Goal: Task Accomplishment & Management: Use online tool/utility

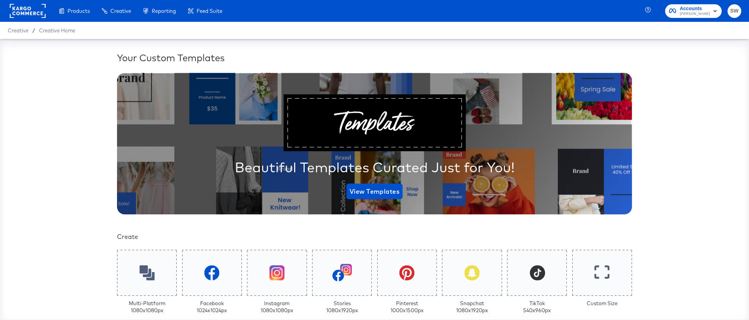
click at [736, 9] on span "SW" at bounding box center [733, 11] width 7 height 9
click at [696, 28] on link "Account and Teammates" at bounding box center [698, 33] width 73 height 14
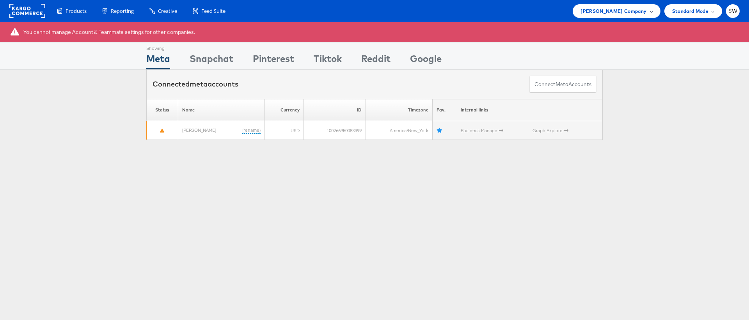
click at [629, 10] on span "Steve Madden Company" at bounding box center [613, 11] width 66 height 8
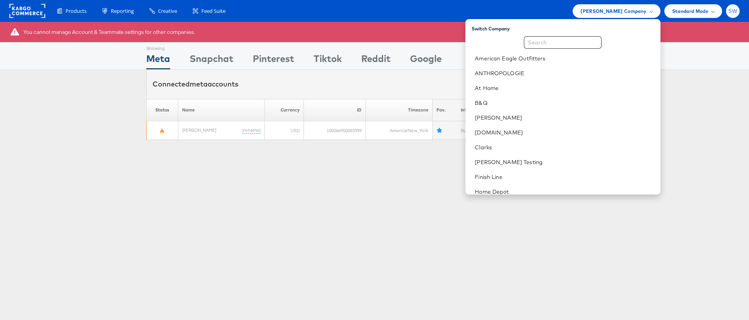
click at [734, 16] on div "SW" at bounding box center [733, 11] width 14 height 14
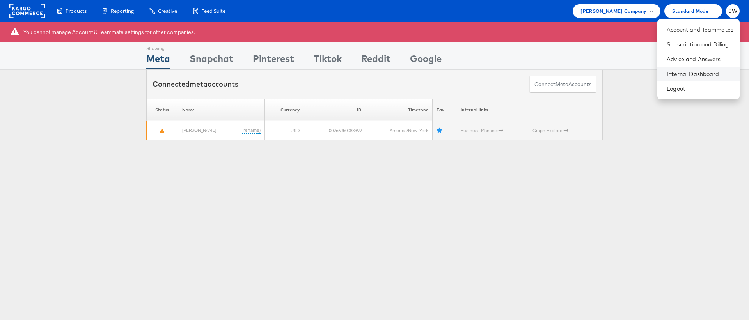
click at [691, 80] on li "Internal Dashboard" at bounding box center [698, 74] width 82 height 15
click at [694, 75] on link "Internal Dashboard" at bounding box center [699, 74] width 67 height 8
click at [635, 13] on span "Steve Madden Company" at bounding box center [613, 11] width 66 height 8
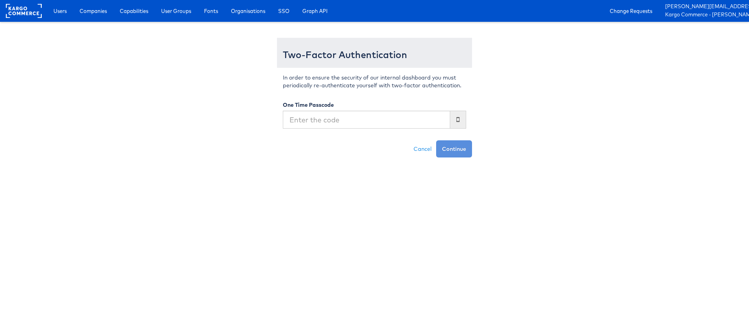
click at [349, 129] on div "In order to ensure the security of our internal dashboard you must periodically…" at bounding box center [374, 104] width 195 height 73
click at [350, 121] on input "text" at bounding box center [366, 120] width 167 height 18
type input "400871"
click at [436, 140] on button "Continue" at bounding box center [454, 148] width 36 height 17
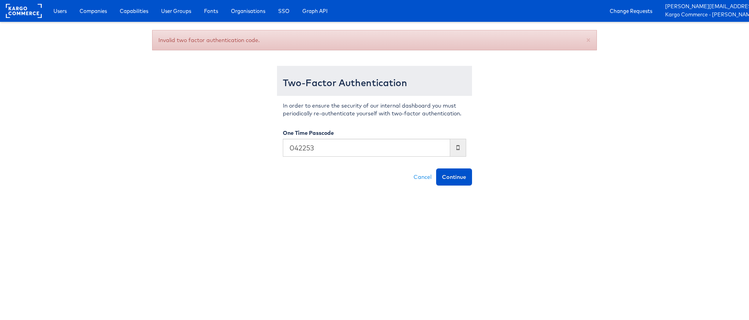
type input "042253"
click at [436, 168] on button "Continue" at bounding box center [454, 176] width 36 height 17
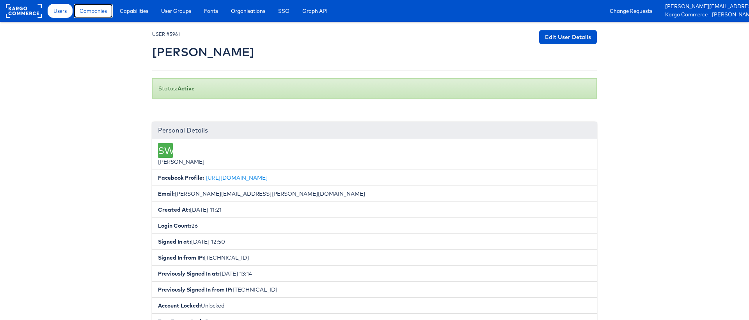
click at [105, 16] on link "Companies" at bounding box center [93, 11] width 39 height 14
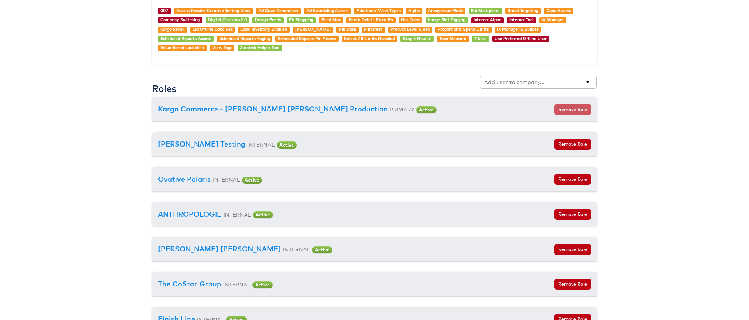
scroll to position [811, 0]
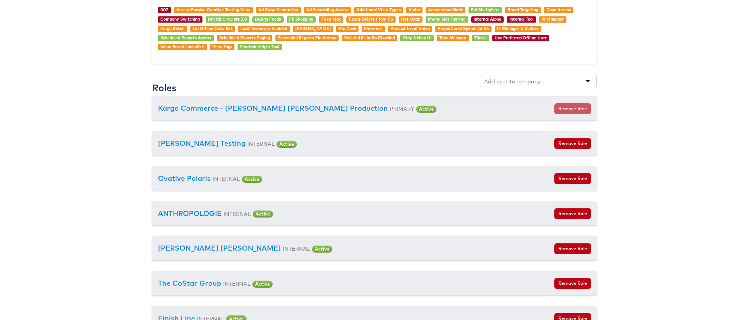
click at [514, 82] on input "text" at bounding box center [515, 82] width 62 height 8
type input "boot"
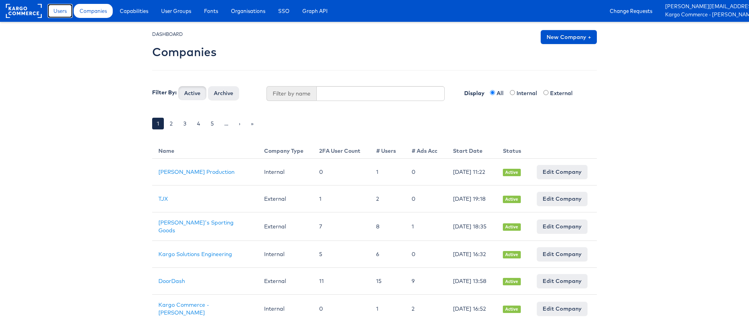
click at [59, 7] on span "Users" at bounding box center [59, 11] width 13 height 8
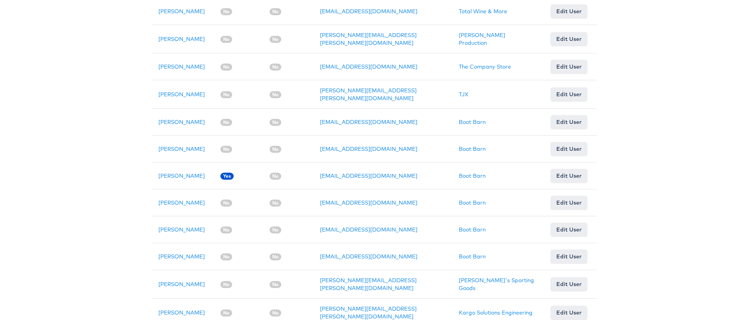
scroll to position [63, 0]
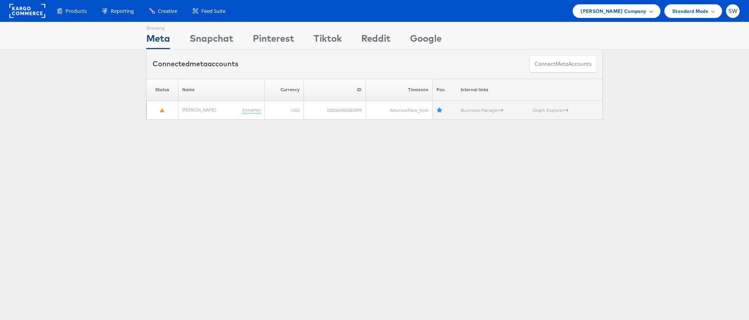
click at [618, 14] on span "Steve Madden Company" at bounding box center [613, 11] width 66 height 8
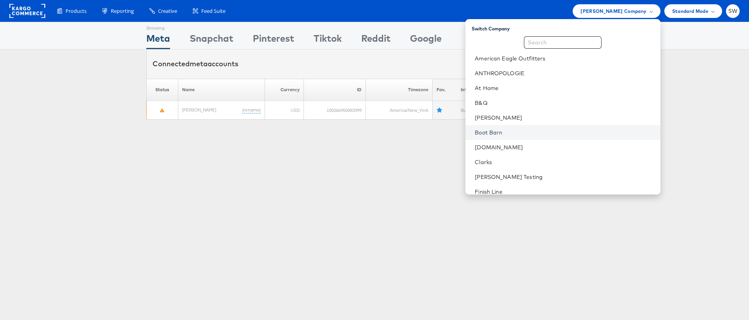
click at [544, 133] on link "Boot Barn" at bounding box center [564, 133] width 179 height 8
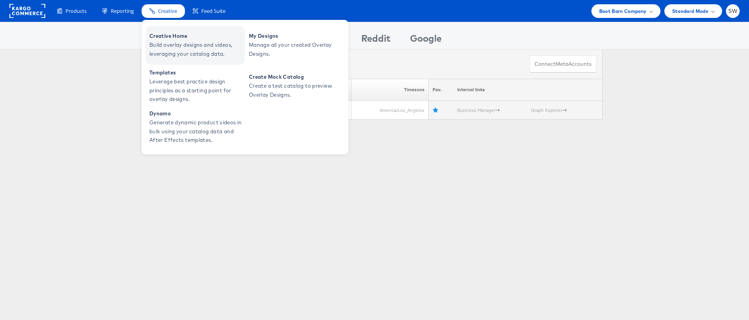
click at [175, 44] on span "Build overlay designs and videos, leveraging your catalog data." at bounding box center [196, 50] width 94 height 18
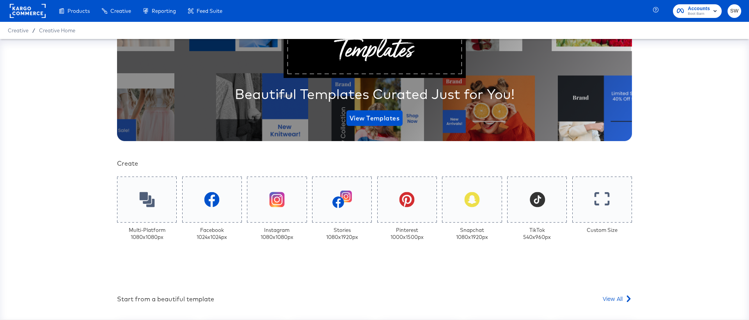
scroll to position [195, 0]
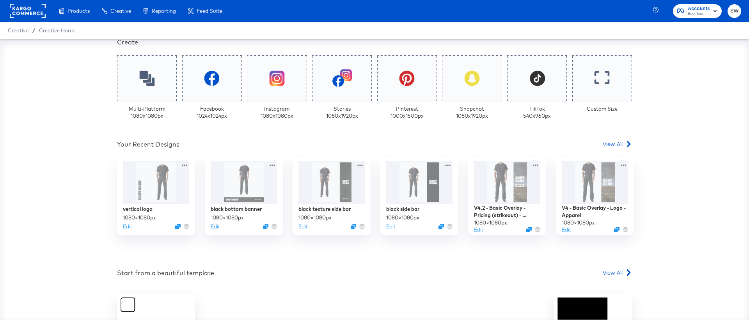
click at [616, 138] on div "Your Custom Templates Beautiful Templates Curated Just for You! View Templates …" at bounding box center [374, 135] width 515 height 559
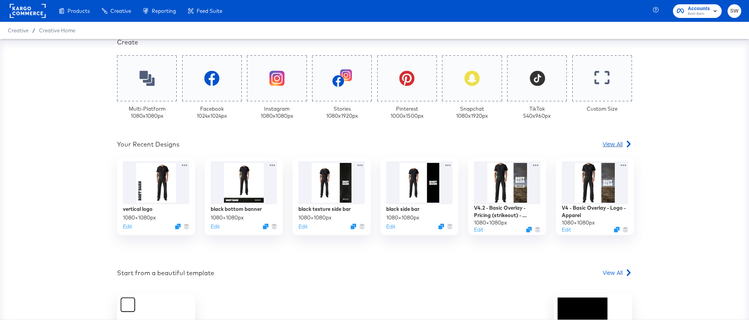
click at [620, 145] on span "View All" at bounding box center [613, 144] width 20 height 8
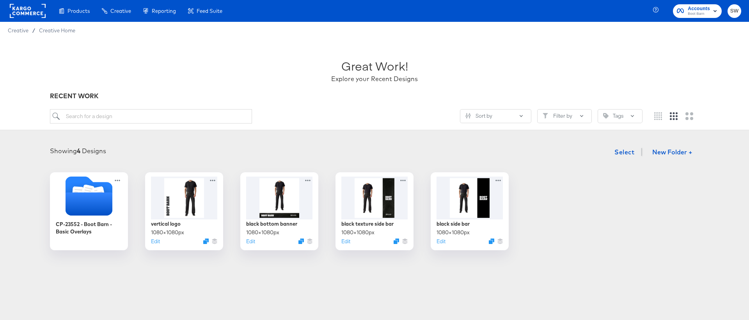
scroll to position [19, 0]
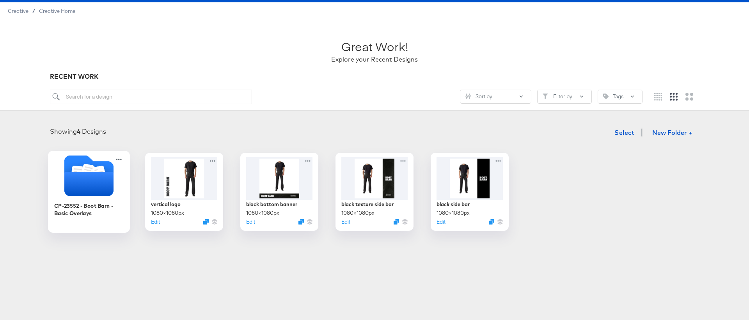
click at [83, 200] on div "CP-23552 - Boot Barn - Basic Overlays" at bounding box center [89, 213] width 70 height 30
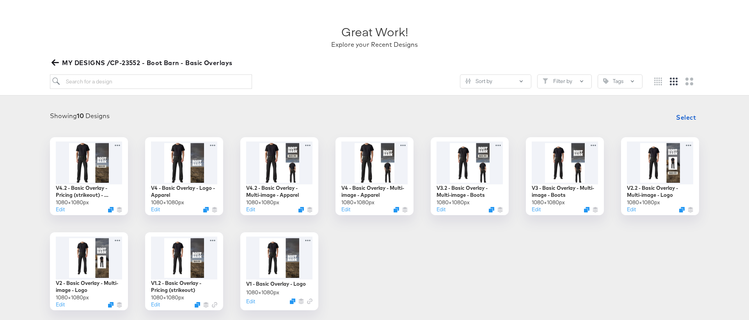
scroll to position [48, 0]
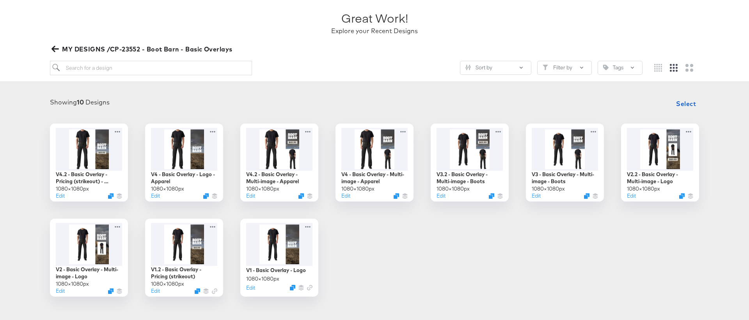
click at [57, 43] on div "Great Work! Explore your Recent Designs" at bounding box center [374, 19] width 649 height 49
click at [55, 50] on icon "button" at bounding box center [54, 48] width 7 height 7
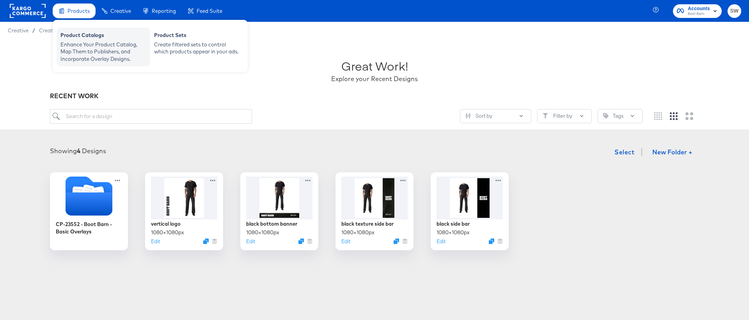
click at [83, 44] on div "Enhance Your Product Catalog, Map Them to Publishers, and Incorporate Overlay D…" at bounding box center [103, 52] width 86 height 22
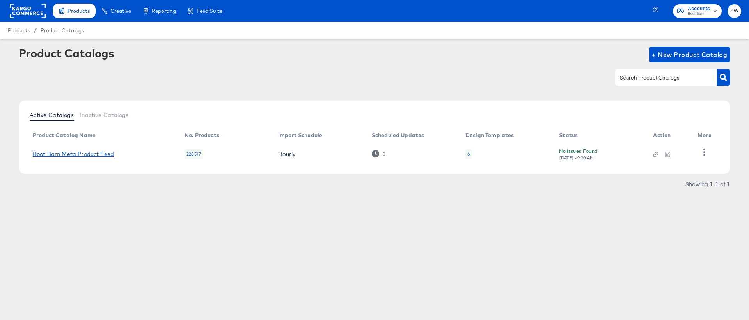
click at [97, 154] on link "Boot Barn Meta Product Feed" at bounding box center [73, 154] width 81 height 6
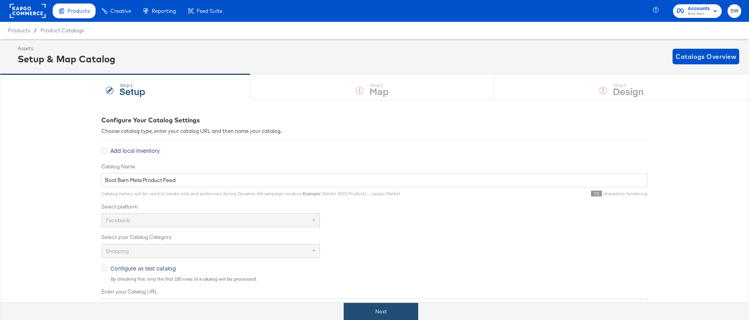
click at [389, 308] on button "Next" at bounding box center [381, 312] width 74 height 18
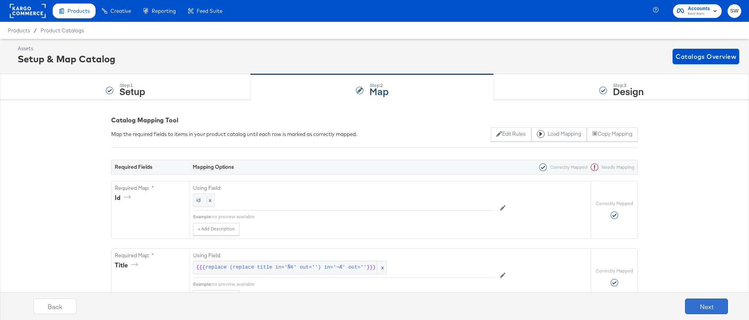
click at [720, 305] on button "Next" at bounding box center [706, 307] width 43 height 16
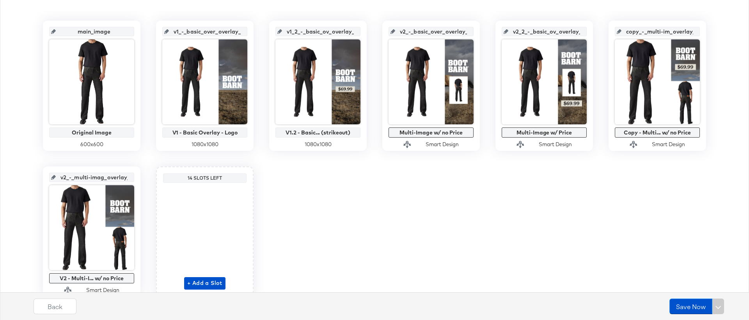
scroll to position [60, 0]
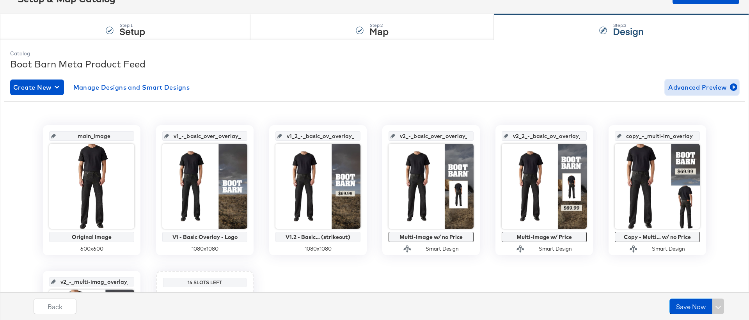
click at [688, 93] on button "Advanced Preview" at bounding box center [702, 88] width 74 height 16
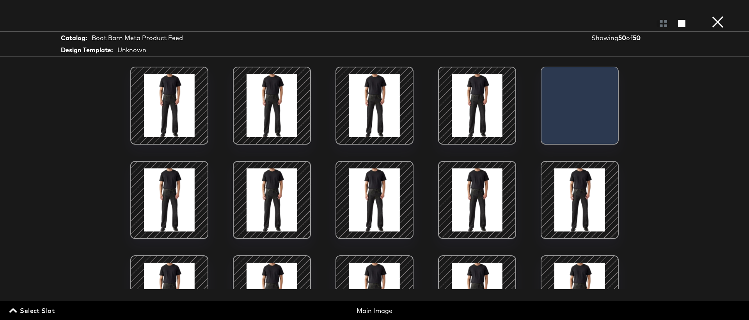
click at [41, 312] on span "Select Slot" at bounding box center [33, 310] width 44 height 11
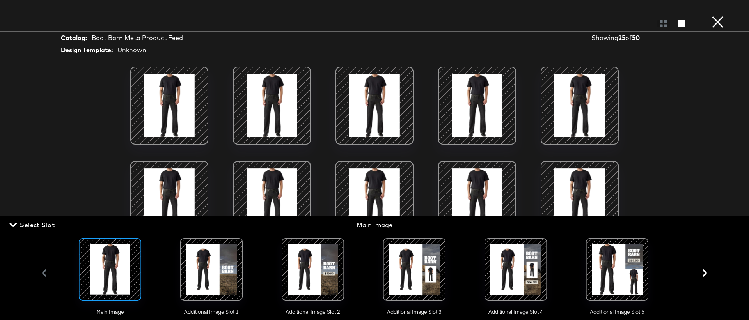
click at [190, 271] on div at bounding box center [211, 269] width 53 height 53
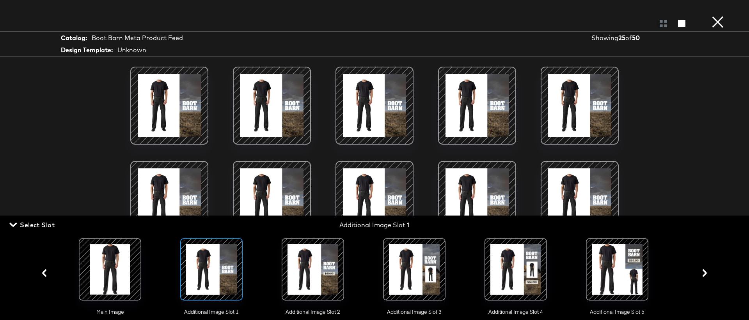
click at [332, 271] on div at bounding box center [312, 269] width 53 height 53
click at [448, 266] on div at bounding box center [414, 269] width 78 height 78
click at [417, 272] on div at bounding box center [414, 269] width 53 height 53
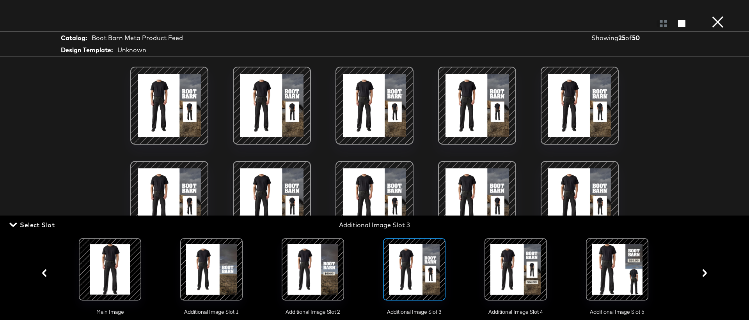
click at [548, 264] on div at bounding box center [516, 269] width 78 height 78
drag, startPoint x: 521, startPoint y: 264, endPoint x: 580, endPoint y: 264, distance: 58.5
click at [521, 264] on div at bounding box center [515, 269] width 53 height 53
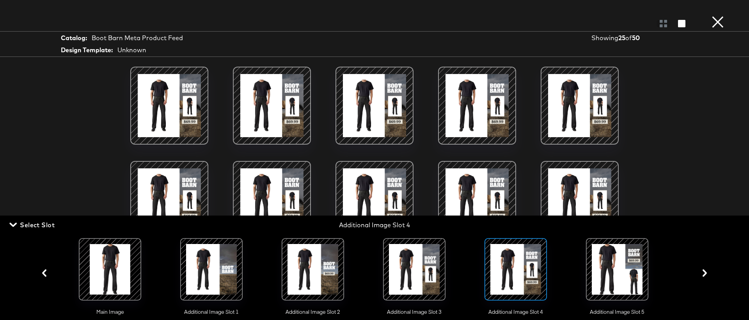
click at [612, 266] on div at bounding box center [616, 269] width 53 height 53
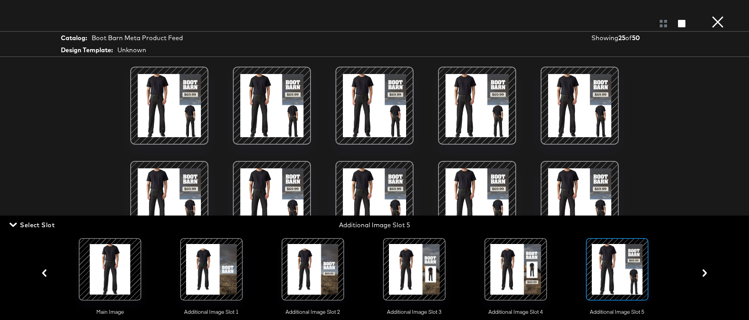
click at [729, 16] on div at bounding box center [374, 24] width 749 height 16
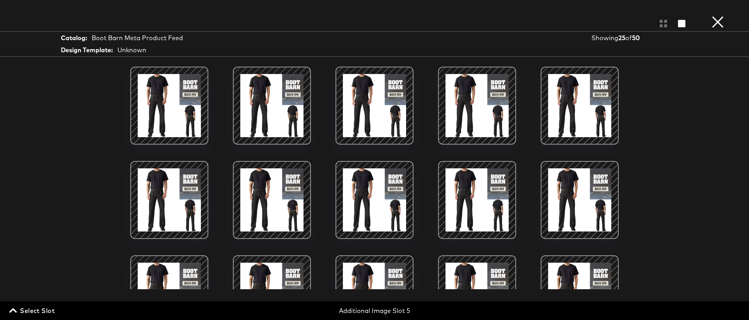
click at [718, 16] on button "×" at bounding box center [718, 8] width 16 height 16
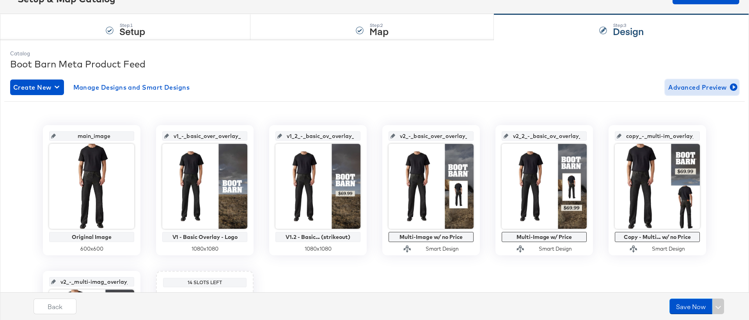
scroll to position [0, 0]
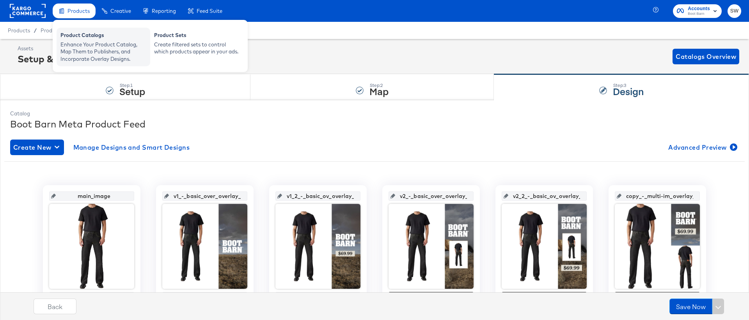
click at [77, 42] on div "Enhance Your Product Catalog, Map Them to Publishers, and Incorporate Overlay D…" at bounding box center [103, 52] width 86 height 22
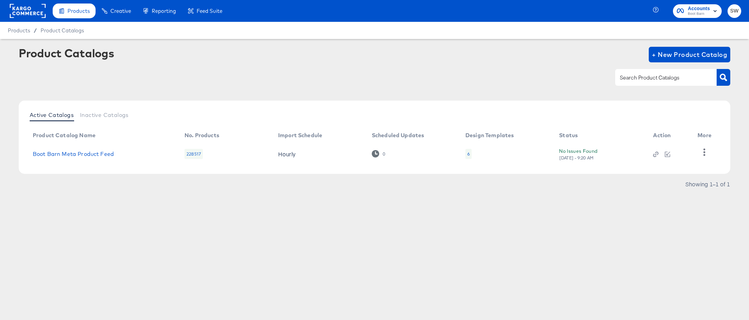
click at [69, 144] on td "Boot Barn Meta Product Feed" at bounding box center [103, 154] width 152 height 24
click at [69, 155] on link "Boot Barn Meta Product Feed" at bounding box center [73, 154] width 81 height 6
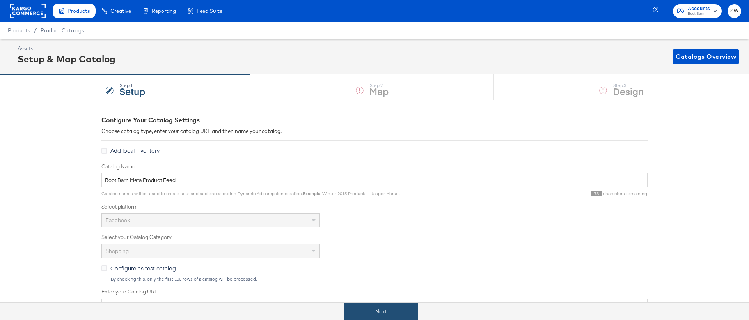
click at [389, 312] on button "Next" at bounding box center [381, 312] width 74 height 18
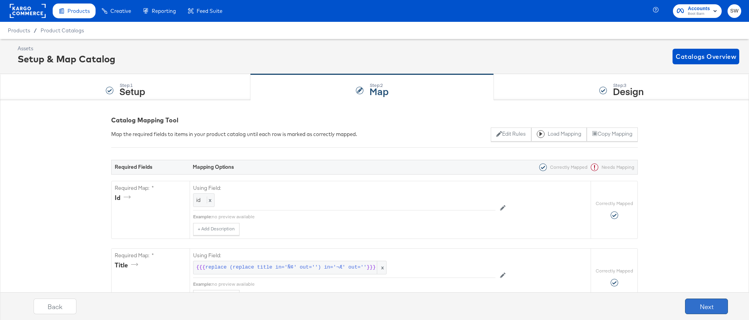
click at [700, 306] on button "Next" at bounding box center [706, 307] width 43 height 16
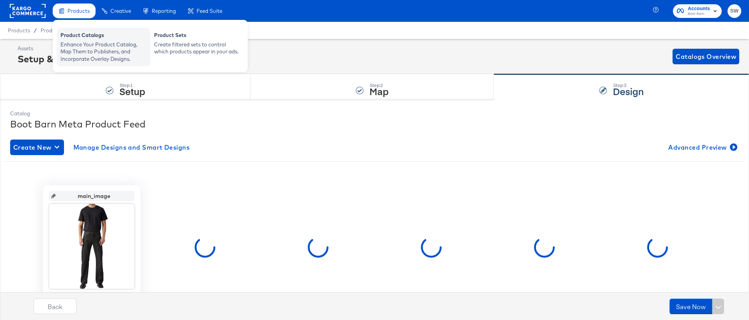
click at [84, 35] on div "Product Catalogs" at bounding box center [103, 36] width 86 height 9
